Goal: Information Seeking & Learning: Learn about a topic

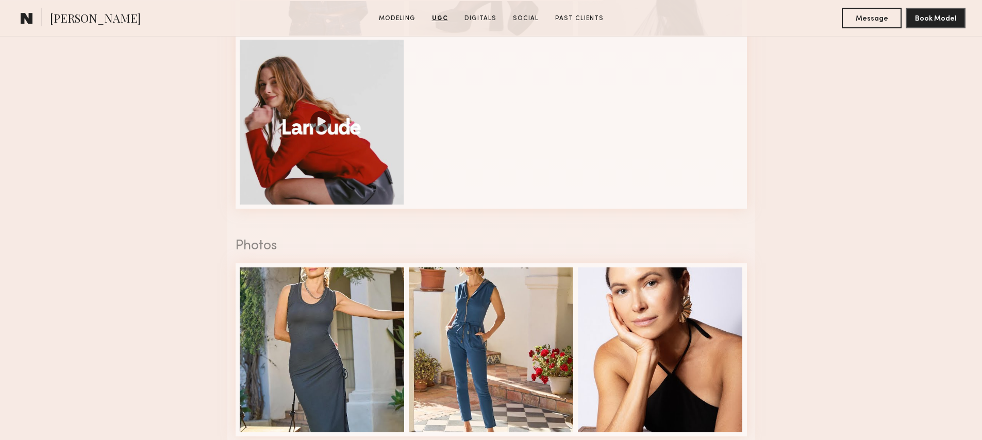
scroll to position [1135, 0]
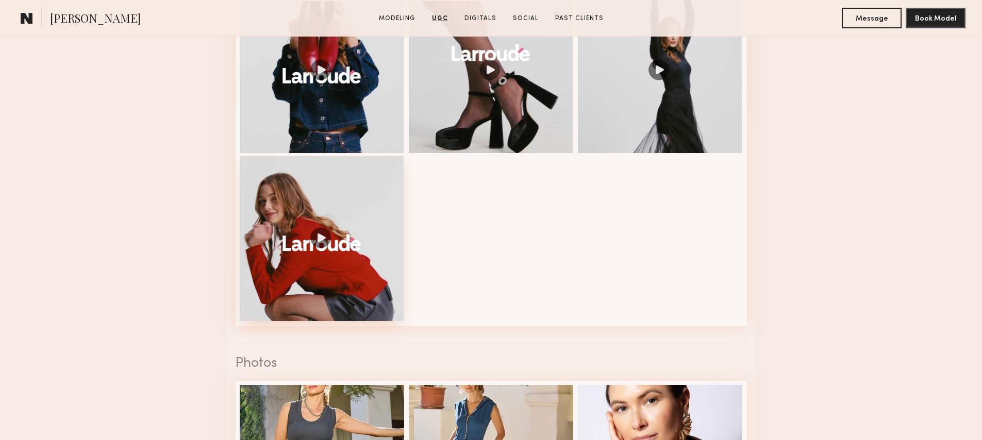
click at [368, 262] on div at bounding box center [322, 238] width 165 height 165
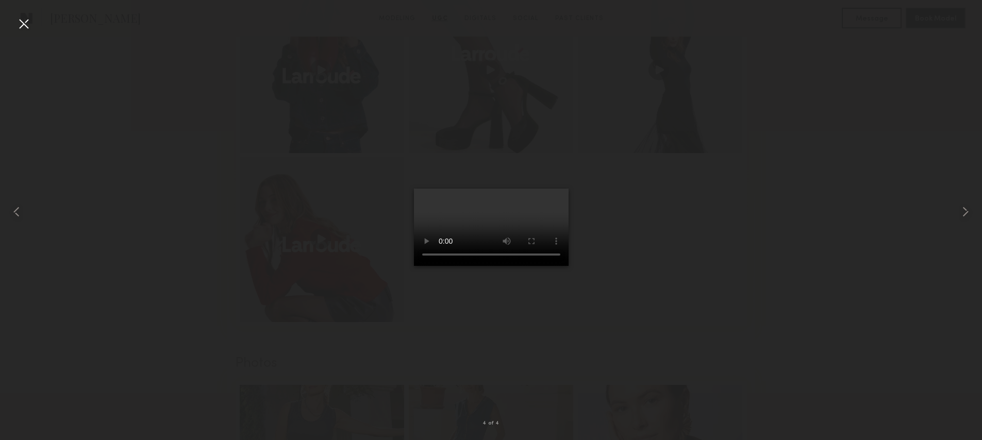
click at [633, 236] on div at bounding box center [491, 211] width 982 height 391
click at [19, 21] on div at bounding box center [23, 23] width 16 height 16
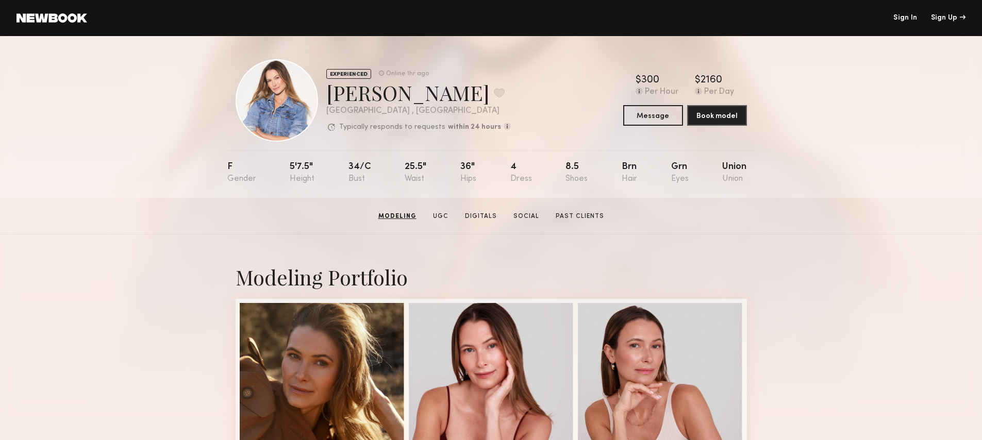
scroll to position [0, 0]
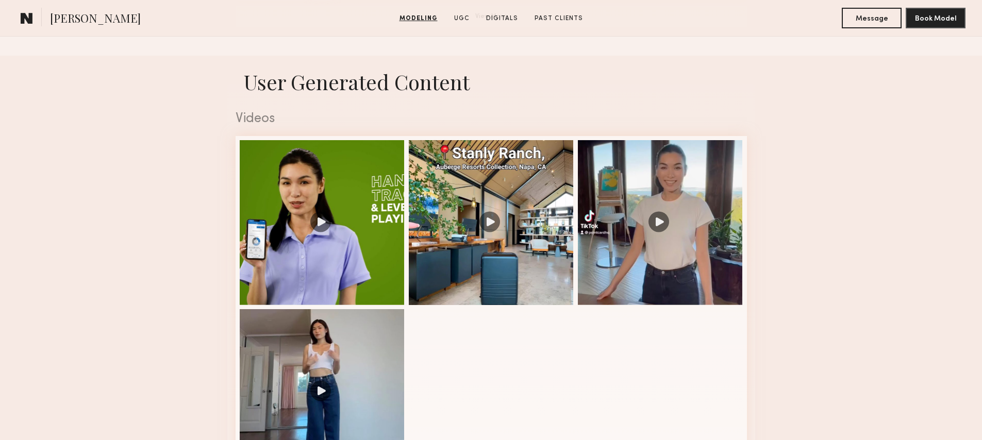
scroll to position [987, 0]
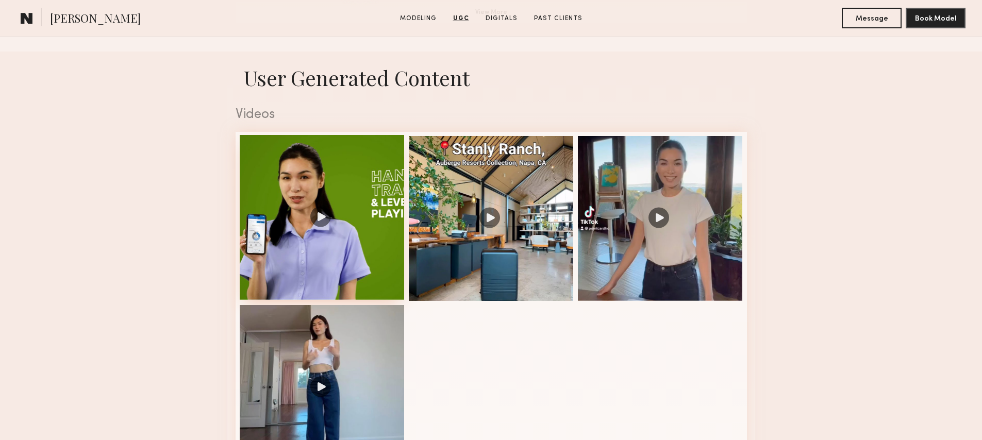
click at [274, 234] on div at bounding box center [322, 217] width 165 height 165
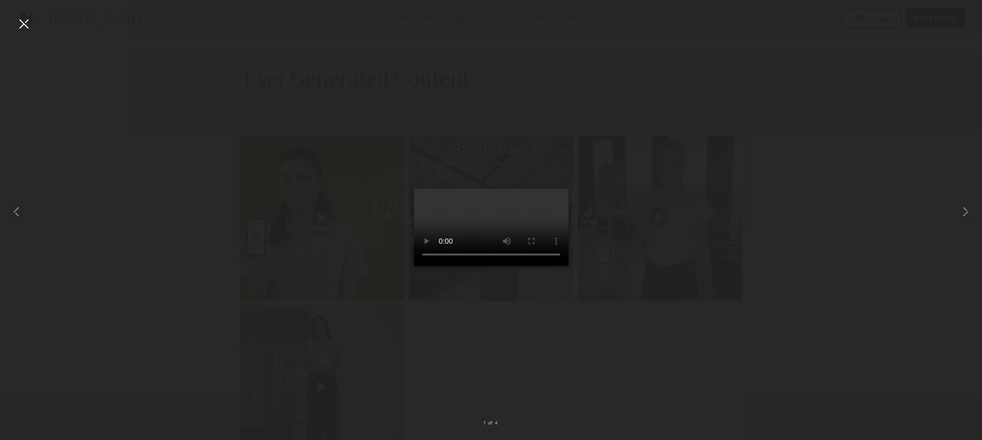
click at [28, 19] on div at bounding box center [23, 23] width 16 height 16
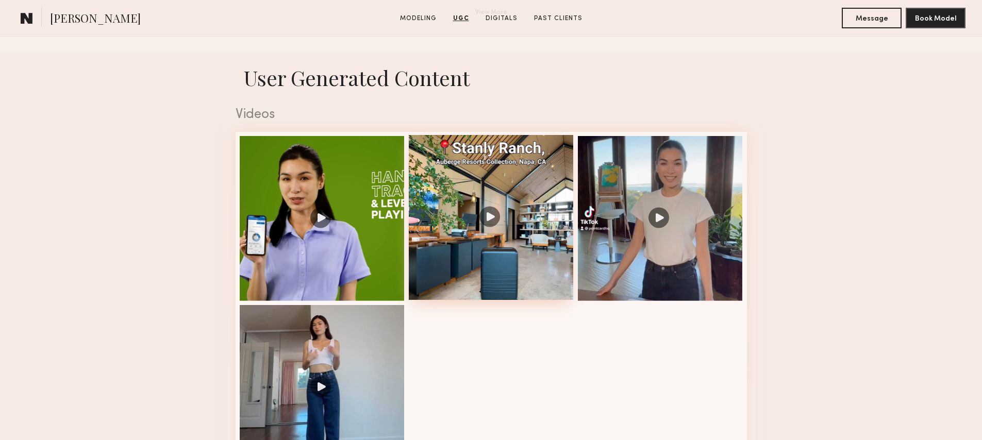
click at [510, 246] on div at bounding box center [491, 217] width 165 height 165
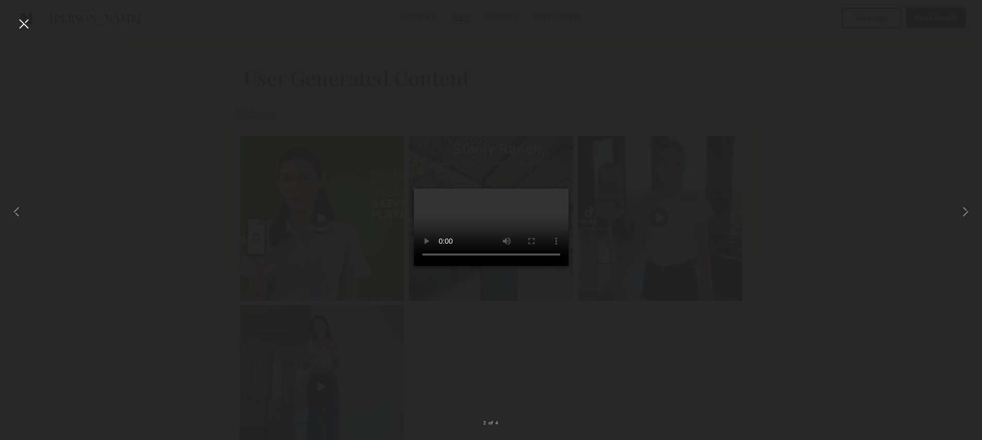
click at [20, 22] on div at bounding box center [23, 23] width 16 height 16
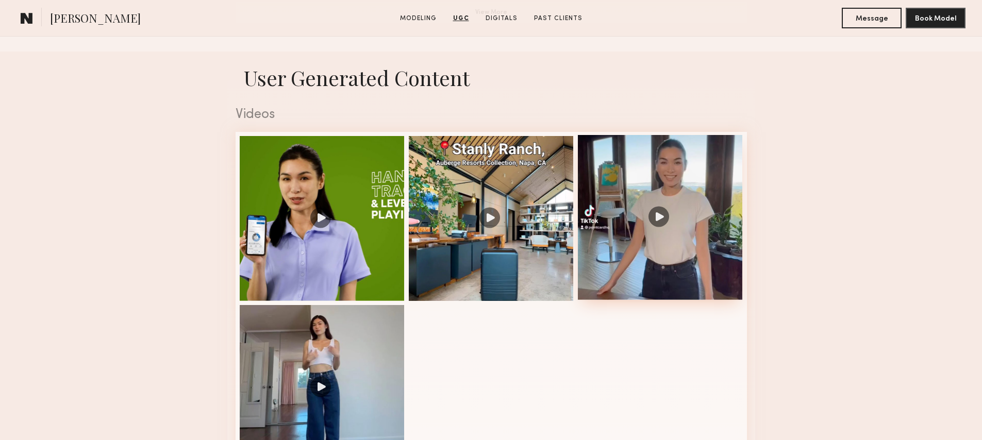
click at [651, 205] on div at bounding box center [660, 217] width 165 height 165
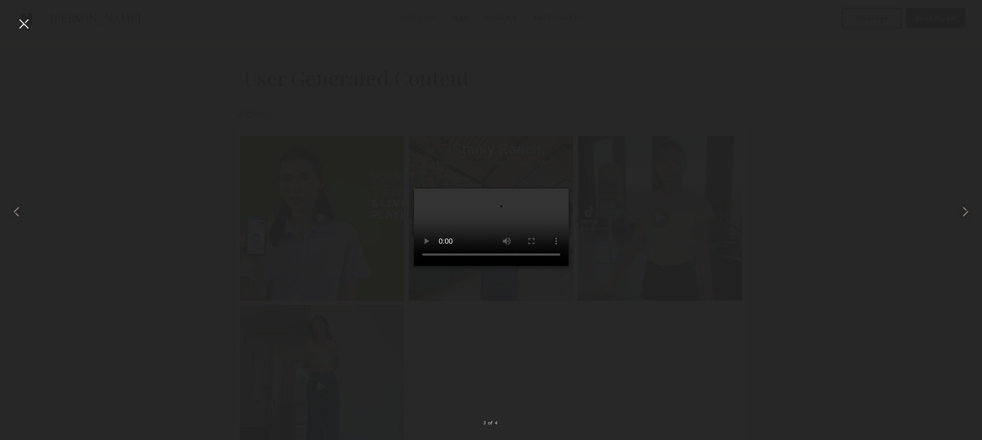
click at [26, 24] on div at bounding box center [23, 23] width 16 height 16
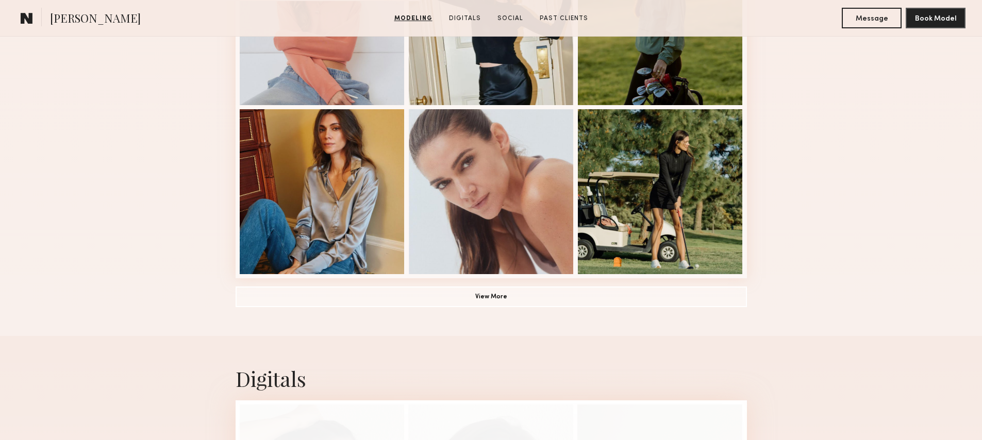
scroll to position [707, 0]
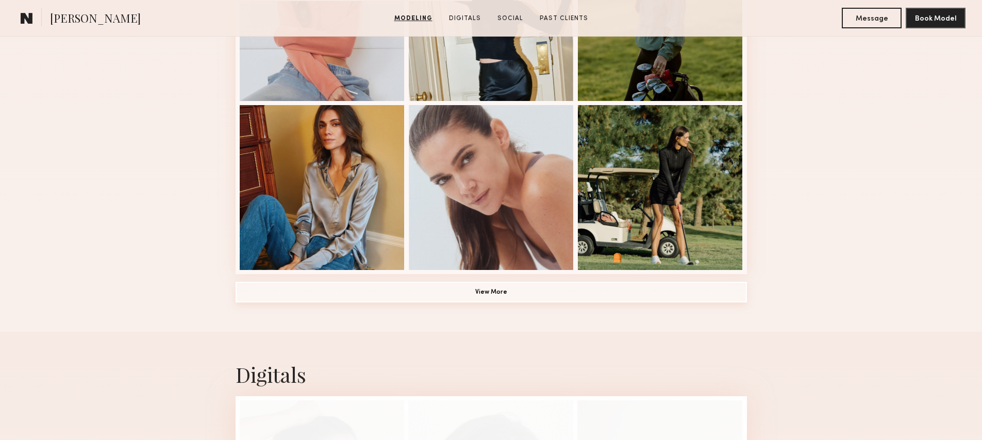
click at [445, 292] on button "View More" at bounding box center [491, 292] width 511 height 21
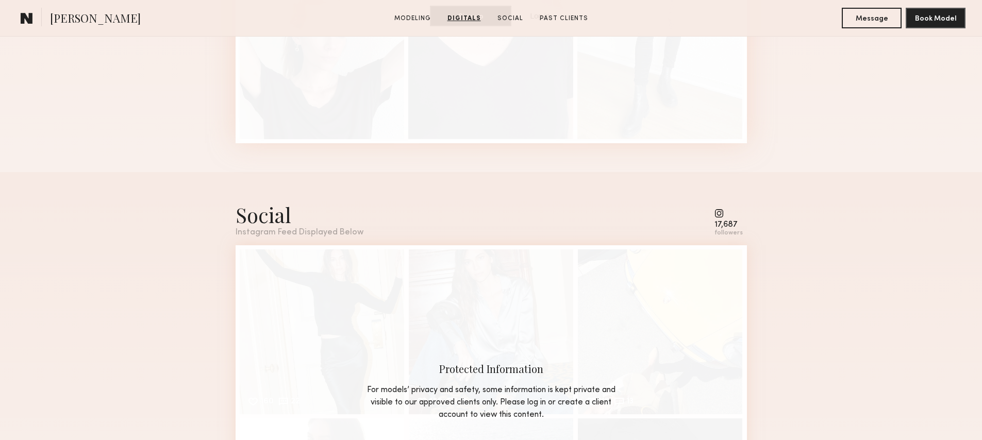
scroll to position [2288, 0]
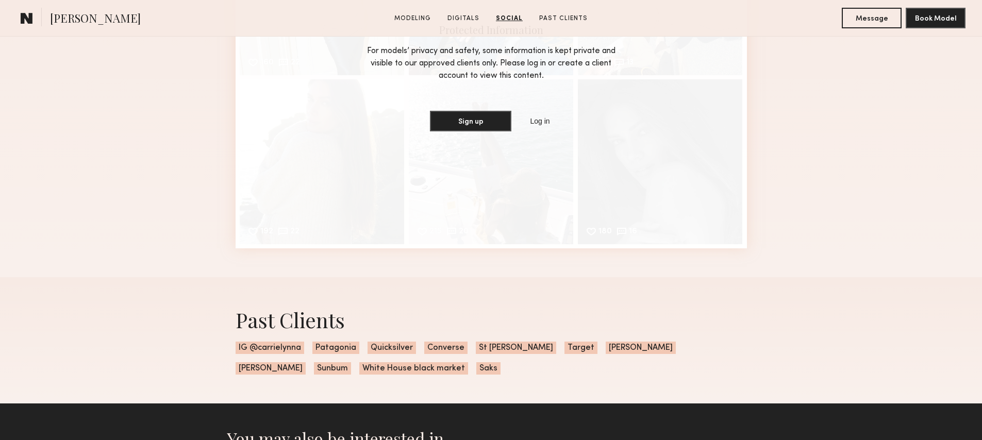
click at [285, 346] on span "IG @carrielynna" at bounding box center [270, 348] width 69 height 12
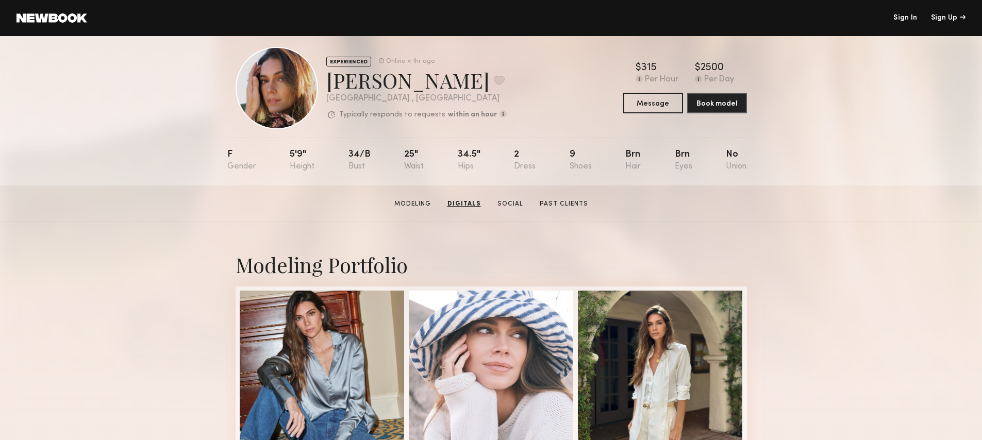
scroll to position [0, 0]
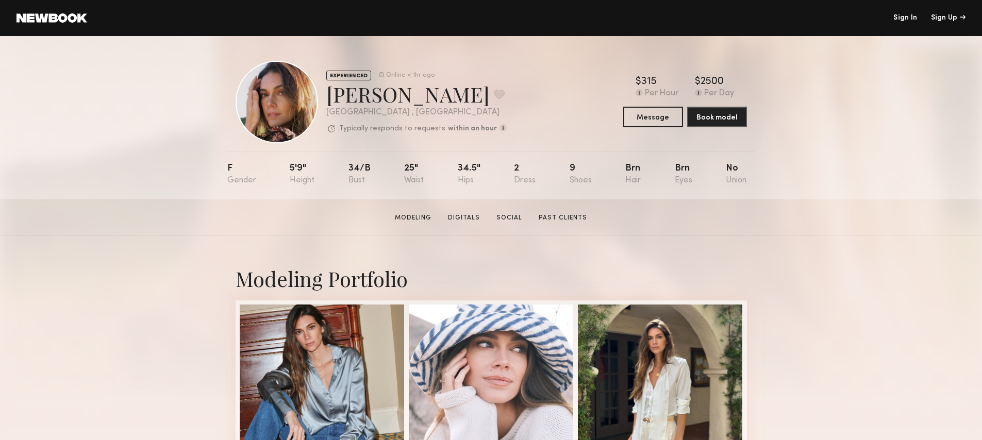
click at [473, 221] on link "Digitals" at bounding box center [464, 217] width 40 height 9
click at [514, 221] on link "Social" at bounding box center [509, 217] width 34 height 9
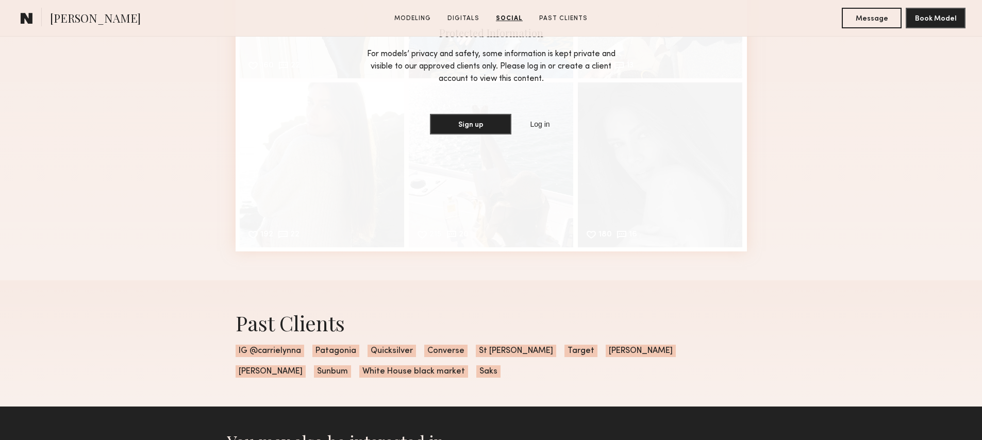
scroll to position [2284, 0]
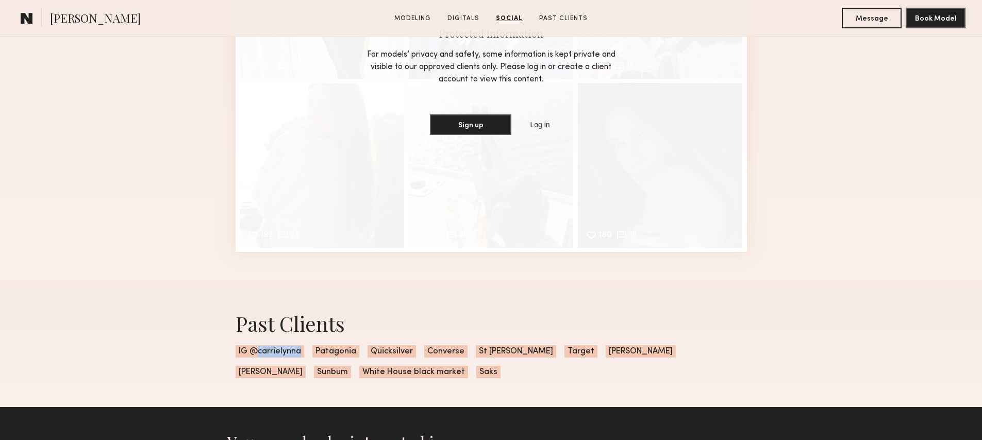
drag, startPoint x: 296, startPoint y: 352, endPoint x: 259, endPoint y: 354, distance: 37.1
click at [259, 354] on span "IG @carrielynna" at bounding box center [270, 351] width 69 height 12
copy span "carrielynna"
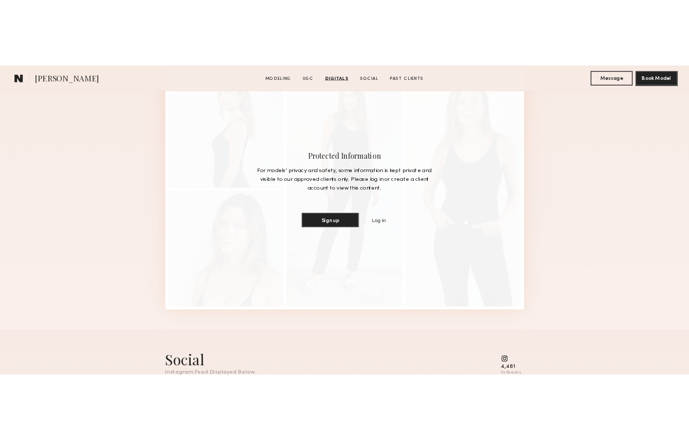
scroll to position [1768, 0]
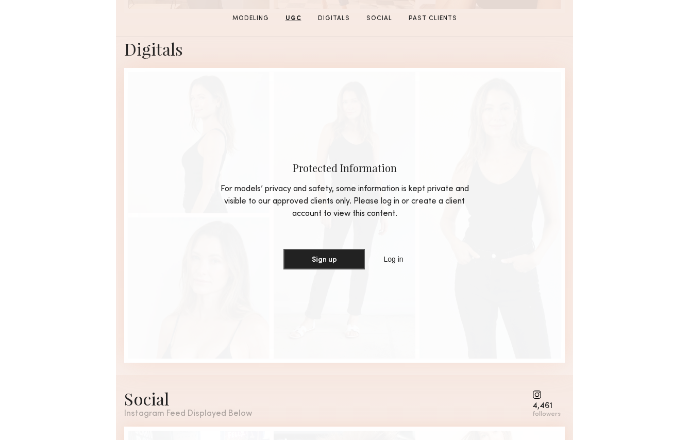
scroll to position [1503, 0]
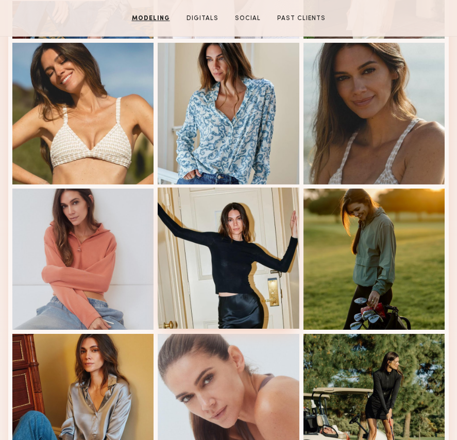
scroll to position [612, 0]
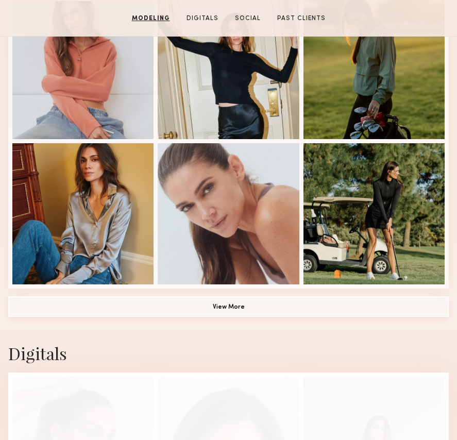
click at [229, 307] on button "View More" at bounding box center [228, 306] width 441 height 21
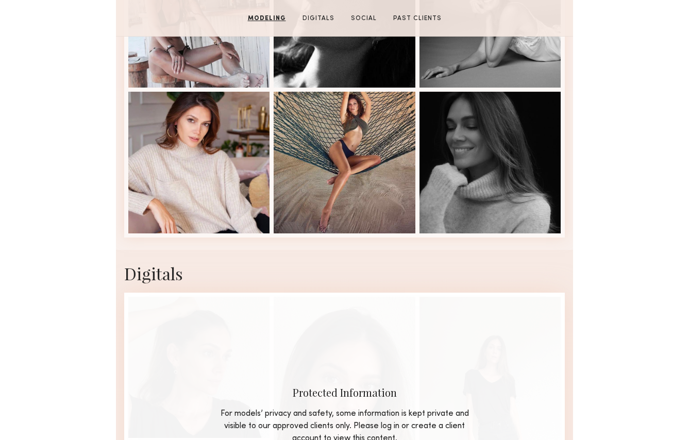
scroll to position [1037, 0]
